Goal: Navigation & Orientation: Find specific page/section

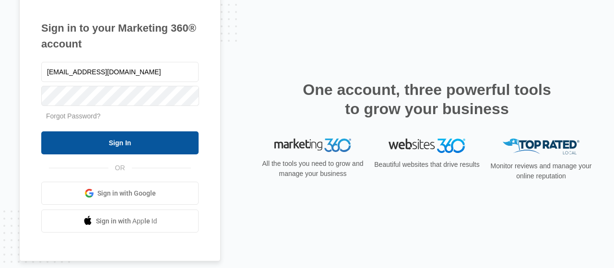
type input "director@acalmch.com"
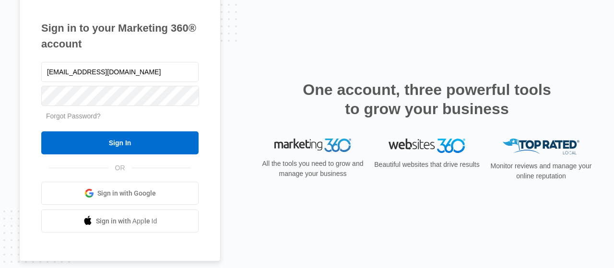
drag, startPoint x: 97, startPoint y: 140, endPoint x: 309, endPoint y: 151, distance: 211.5
click at [100, 150] on input "Sign In" at bounding box center [119, 143] width 157 height 23
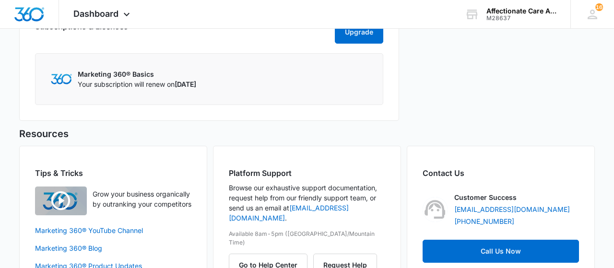
scroll to position [399, 0]
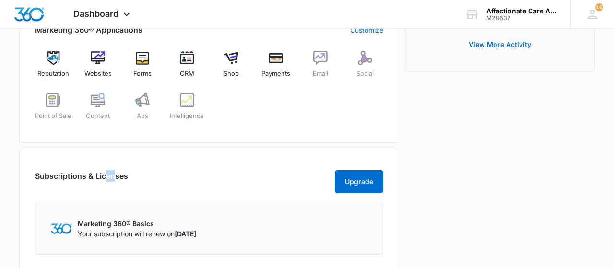
drag, startPoint x: 107, startPoint y: 165, endPoint x: 146, endPoint y: 164, distance: 39.9
click at [116, 168] on div "Subscriptions & Licenses Upgrade Marketing 360® Basics Your subscription will r…" at bounding box center [209, 210] width 380 height 122
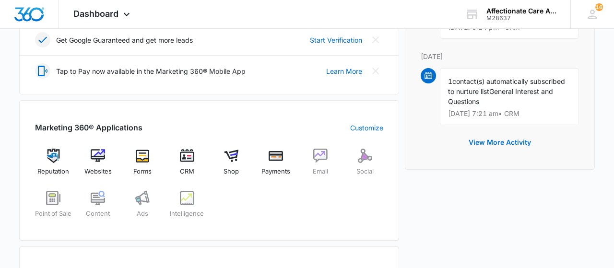
scroll to position [300, 0]
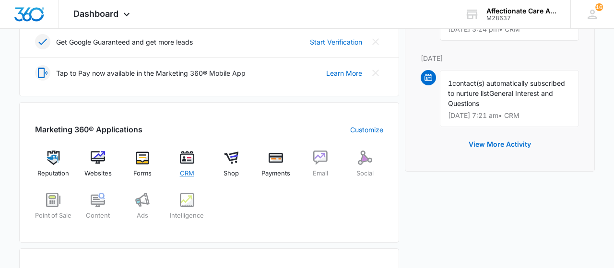
click at [189, 155] on img at bounding box center [187, 158] width 14 height 14
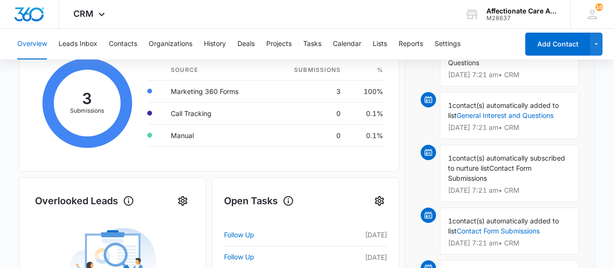
scroll to position [112, 0]
